Goal: Information Seeking & Learning: Learn about a topic

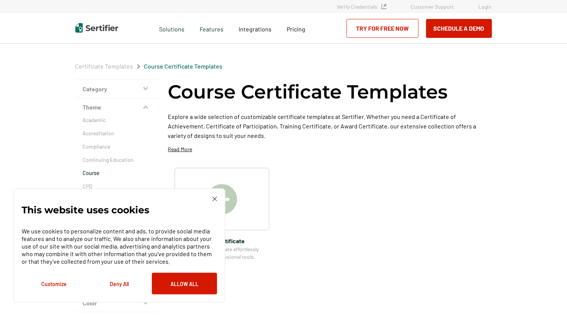
click at [118, 286] on button "Deny All" at bounding box center [119, 284] width 65 height 22
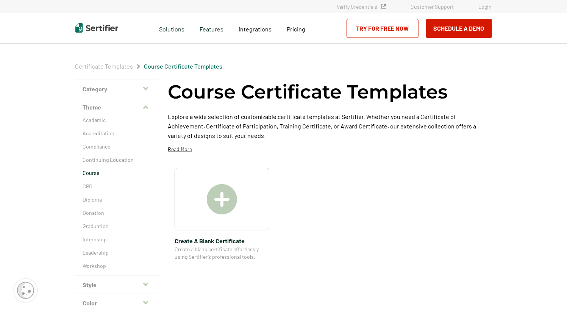
click at [175, 150] on p "Read More" at bounding box center [180, 149] width 24 height 8
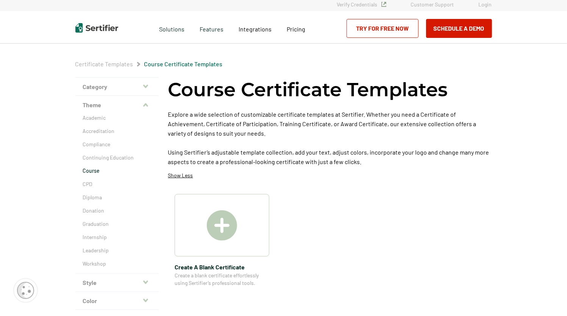
scroll to position [5, 0]
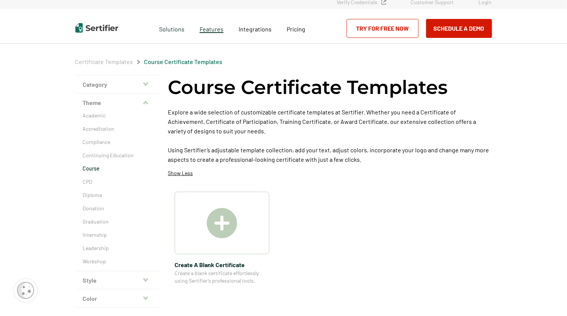
click at [207, 30] on span "Features" at bounding box center [212, 27] width 24 height 9
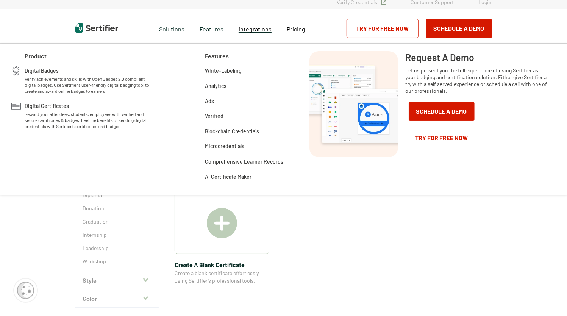
click at [246, 30] on span "Integrations" at bounding box center [255, 28] width 33 height 7
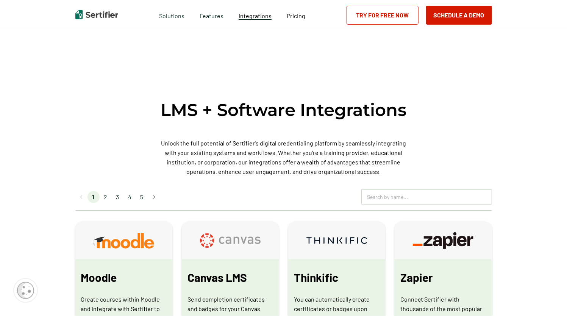
scroll to position [248, 0]
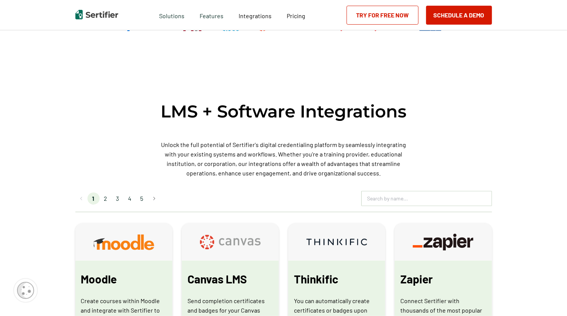
click at [107, 205] on li "2" at bounding box center [106, 198] width 12 height 12
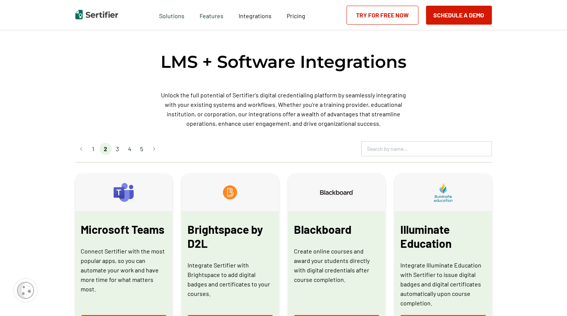
scroll to position [258, 0]
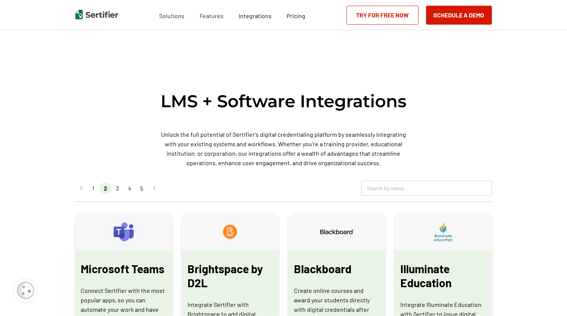
click at [119, 188] on li "3" at bounding box center [118, 188] width 12 height 12
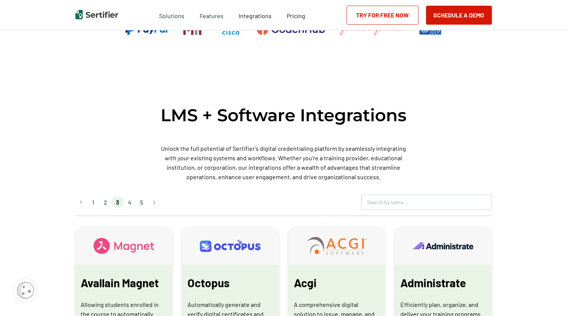
scroll to position [251, 0]
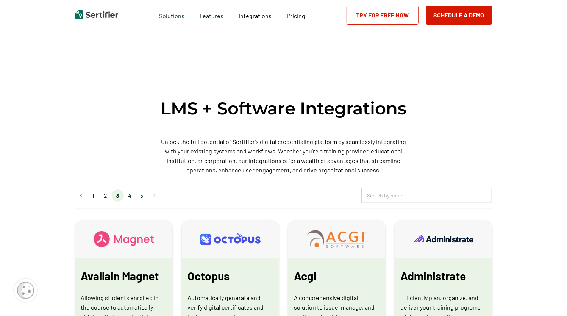
click at [132, 197] on li "4" at bounding box center [130, 195] width 12 height 12
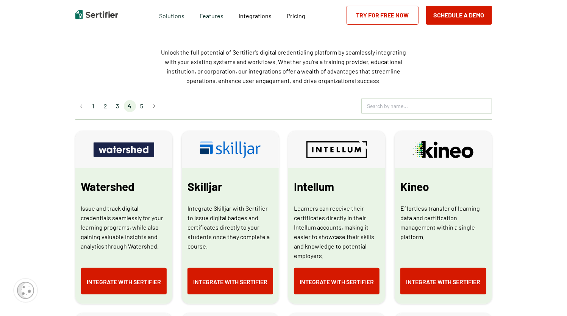
scroll to position [0, 0]
